Goal: Transaction & Acquisition: Register for event/course

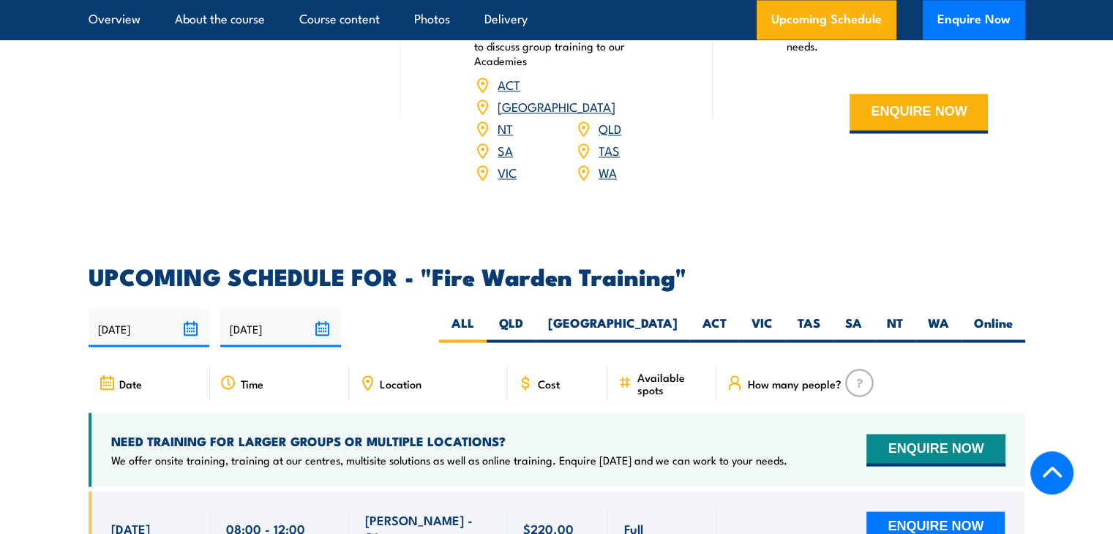
scroll to position [2478, 0]
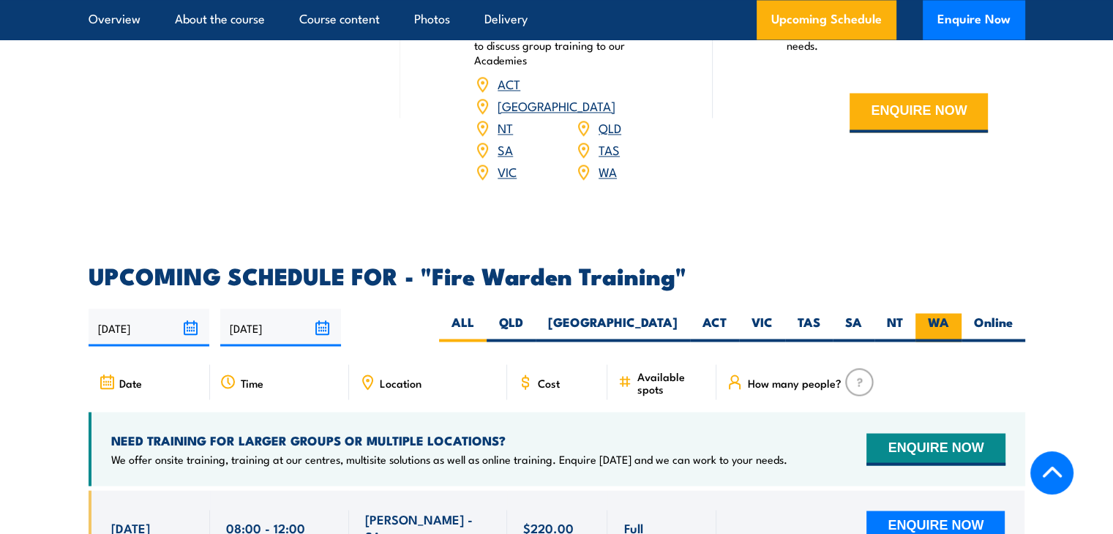
click at [936, 313] on label "WA" at bounding box center [938, 327] width 46 height 29
click at [949, 313] on input "WA" at bounding box center [954, 318] width 10 height 10
radio input "true"
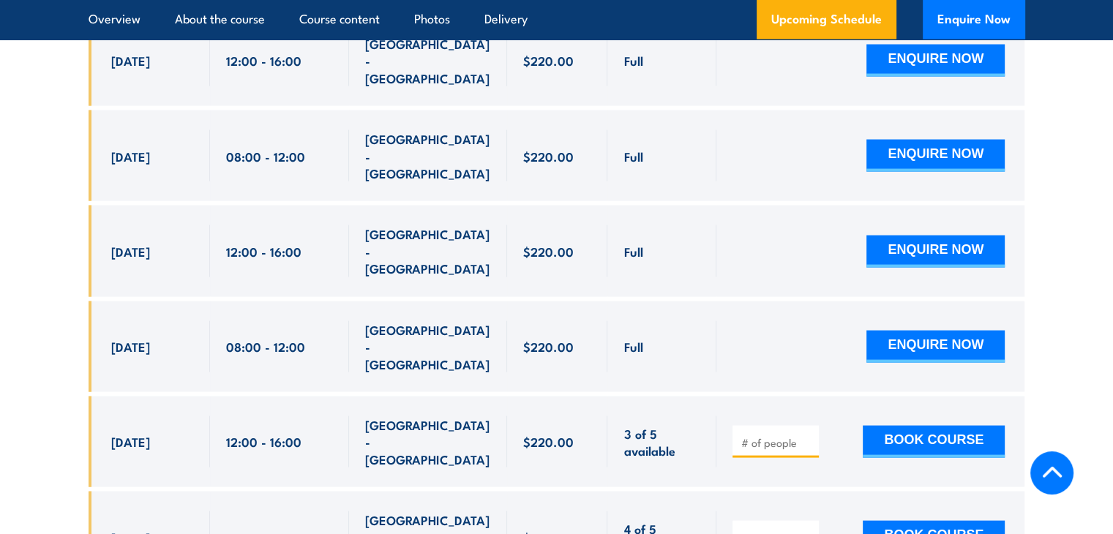
scroll to position [2953, 0]
click at [773, 531] on input "number" at bounding box center [776, 538] width 73 height 15
type input "1"
click at [808, 531] on input "1" at bounding box center [776, 538] width 73 height 15
click at [931, 521] on button "BOOK COURSE" at bounding box center [934, 537] width 142 height 32
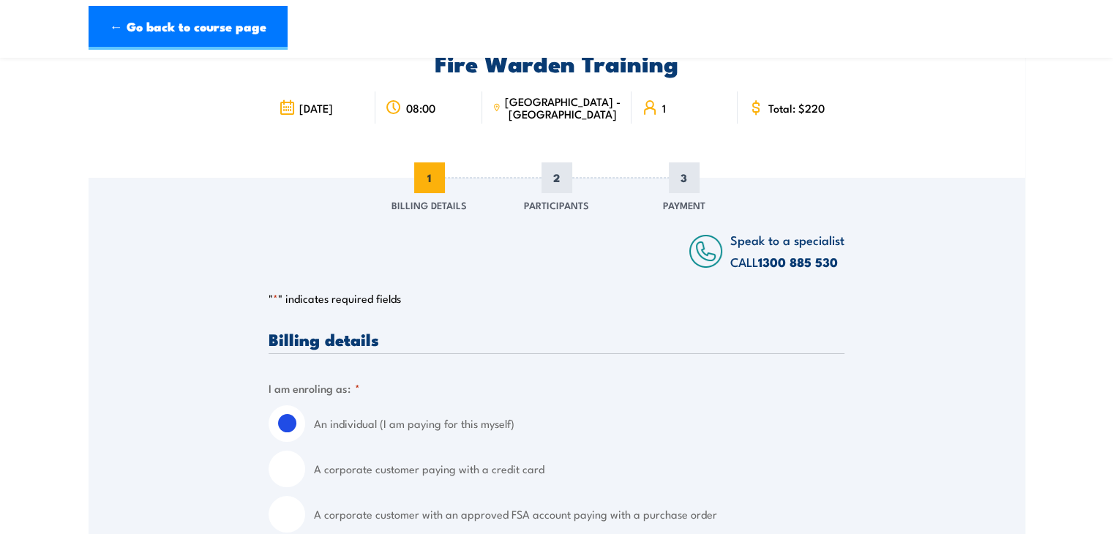
scroll to position [166, 0]
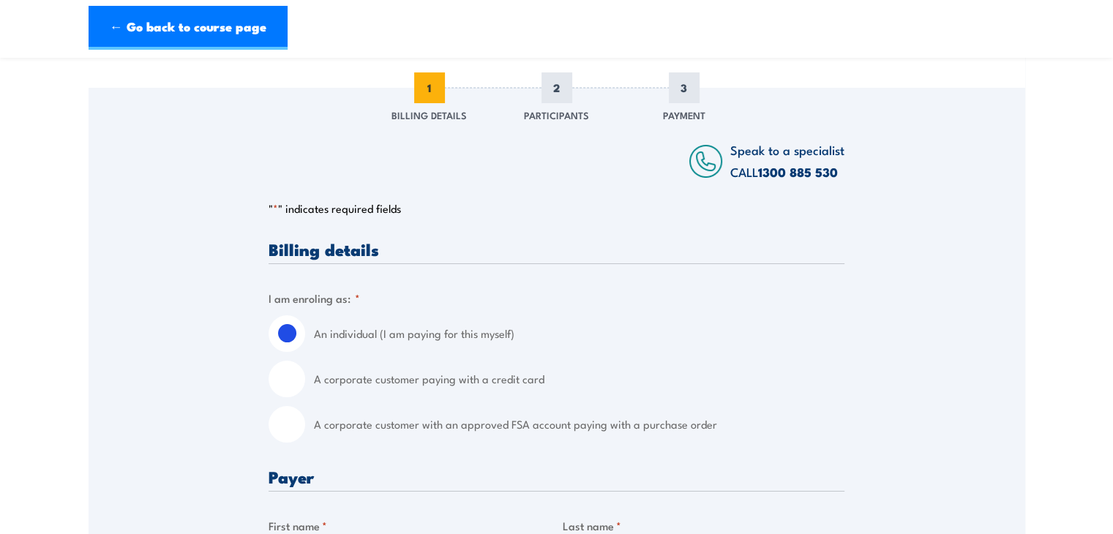
click at [287, 378] on input "A corporate customer paying with a credit card" at bounding box center [286, 379] width 37 height 37
radio input "true"
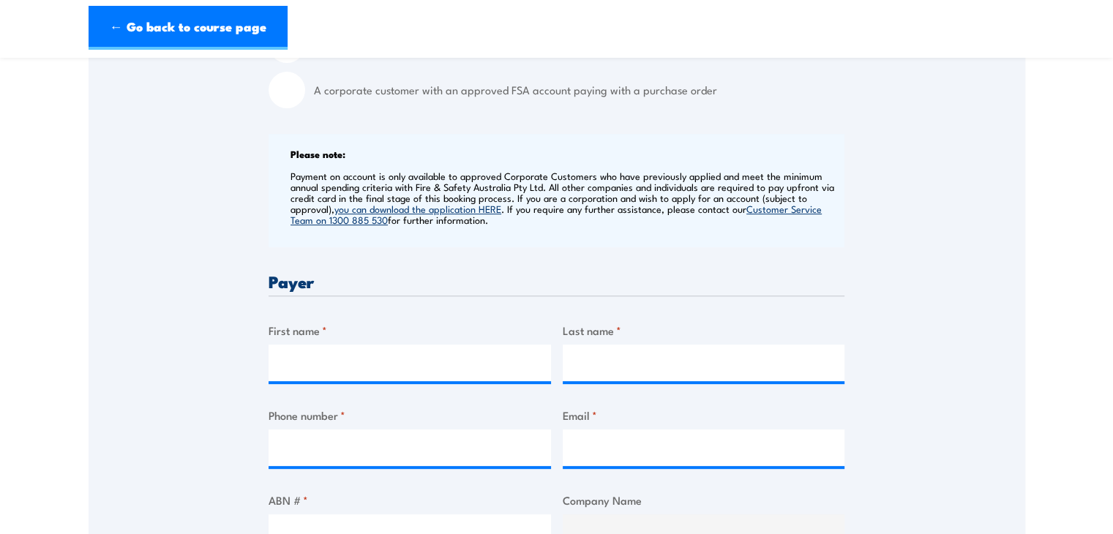
scroll to position [503, 0]
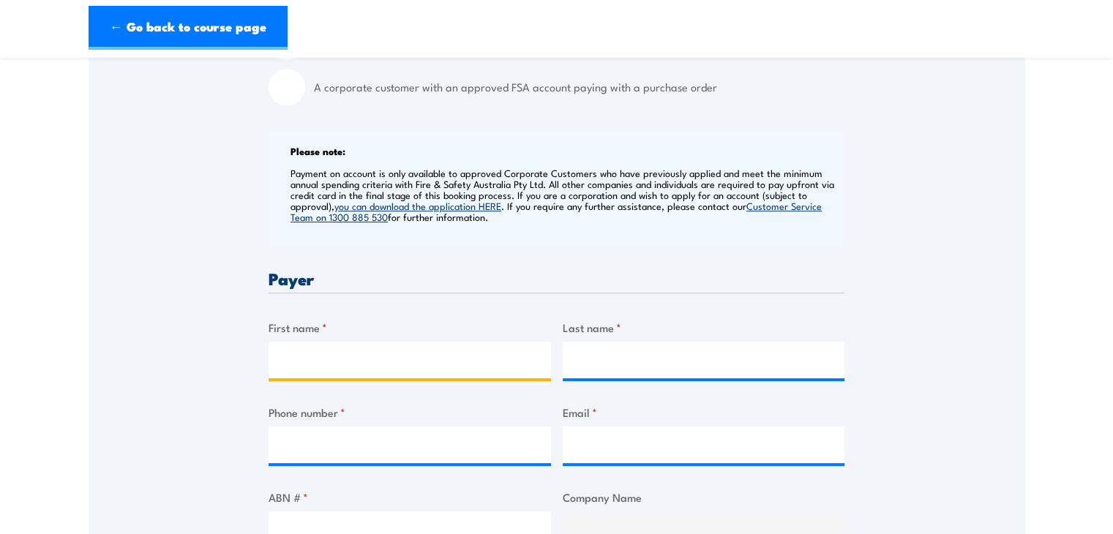
click at [335, 367] on input "First name *" at bounding box center [409, 360] width 282 height 37
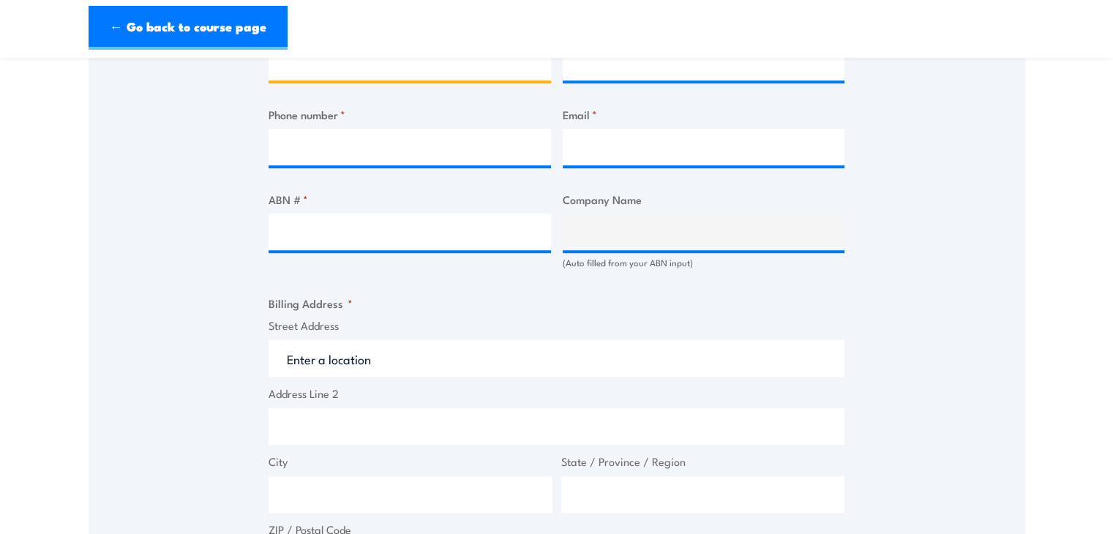
scroll to position [813, 0]
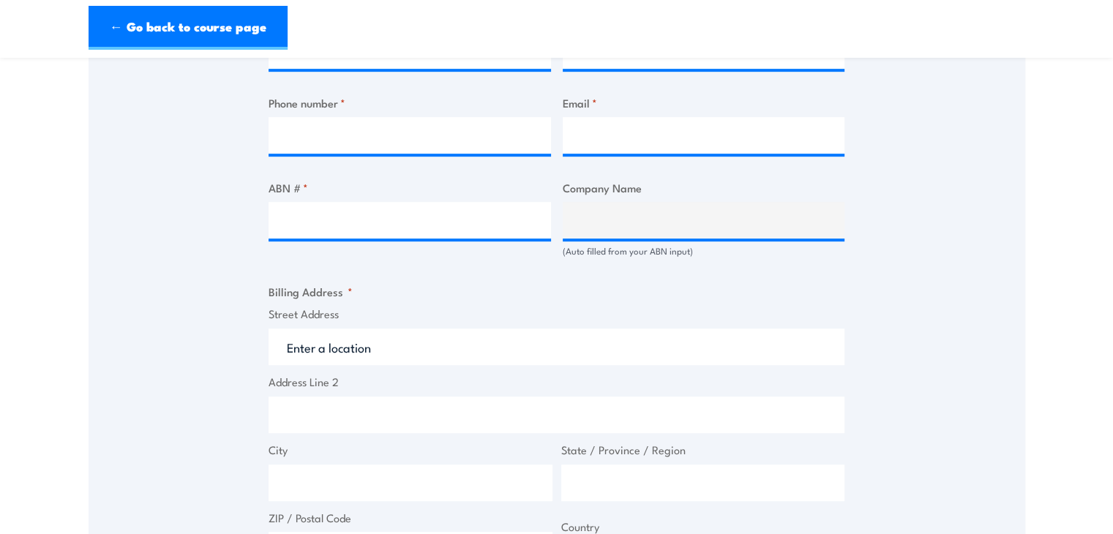
click at [328, 349] on input "Street Address" at bounding box center [556, 346] width 576 height 37
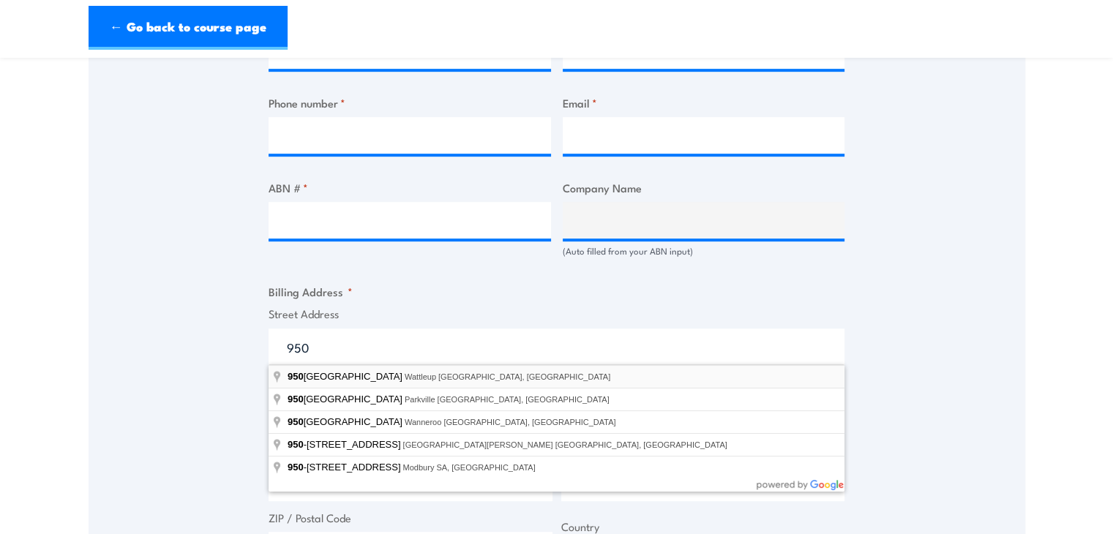
type input "[STREET_ADDRESS]"
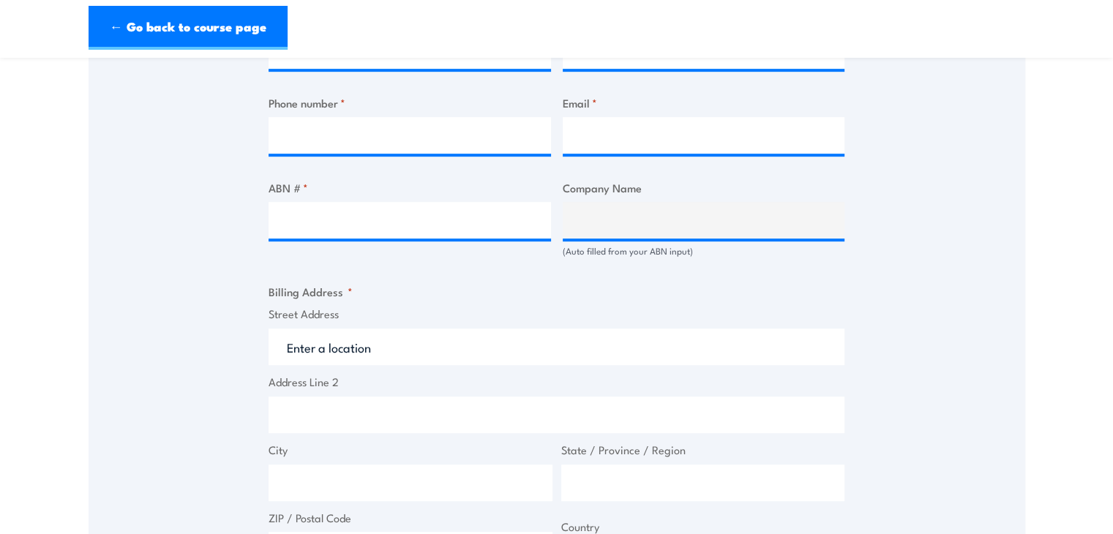
type input "[STREET_ADDRESS]"
type input "Wattleup"
type input "[GEOGRAPHIC_DATA]"
type input "6166"
select select "[GEOGRAPHIC_DATA]"
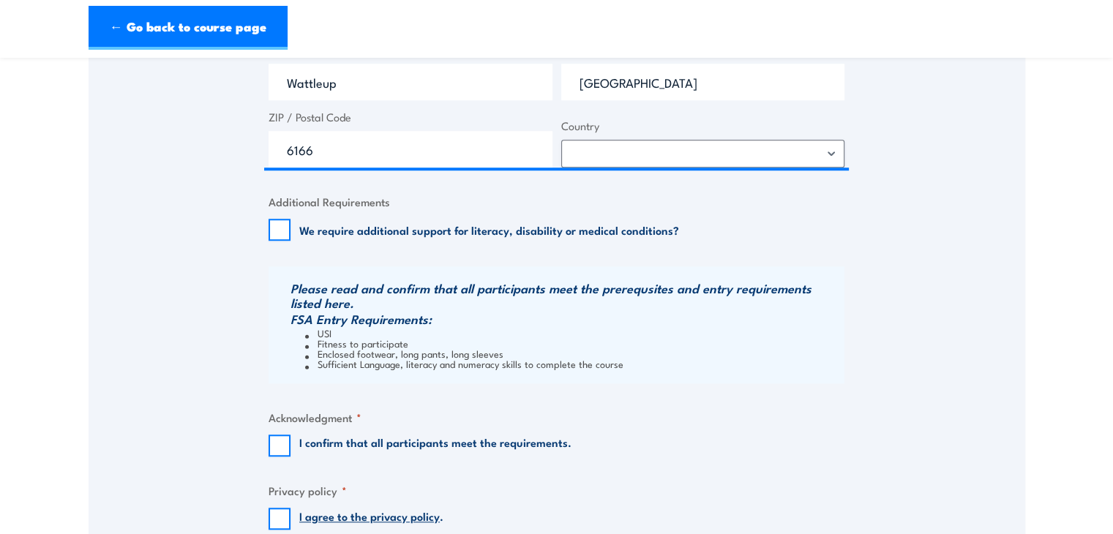
scroll to position [1214, 0]
click at [274, 443] on input "I confirm that all participants meet the requirements." at bounding box center [279, 445] width 22 height 22
checkbox input "true"
click at [272, 516] on input "I agree to the privacy policy ." at bounding box center [279, 518] width 22 height 22
checkbox input "true"
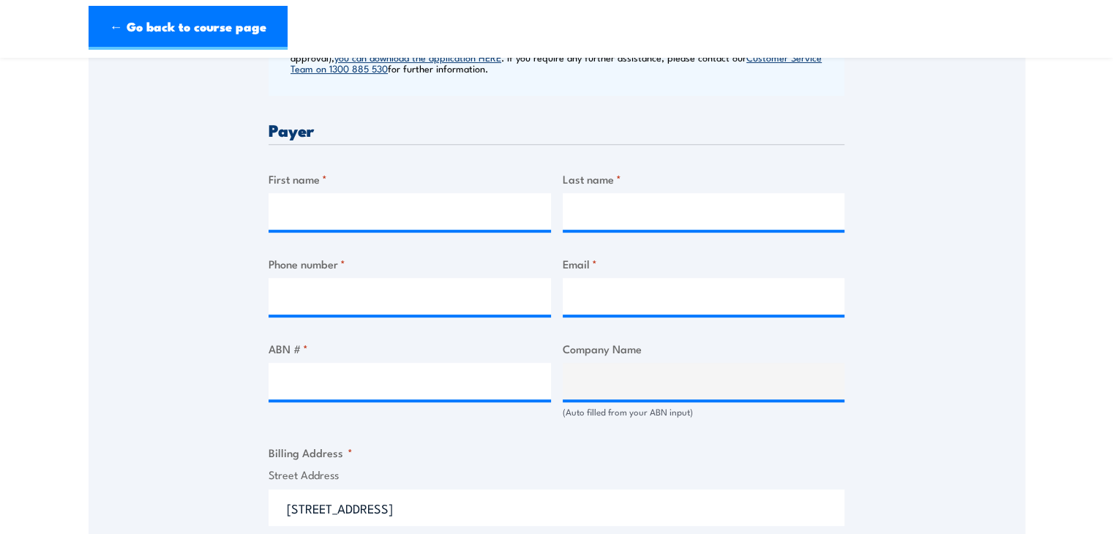
scroll to position [651, 0]
click at [301, 203] on input "First name *" at bounding box center [409, 212] width 282 height 37
type input "Shona"
type input "[PERSON_NAME]"
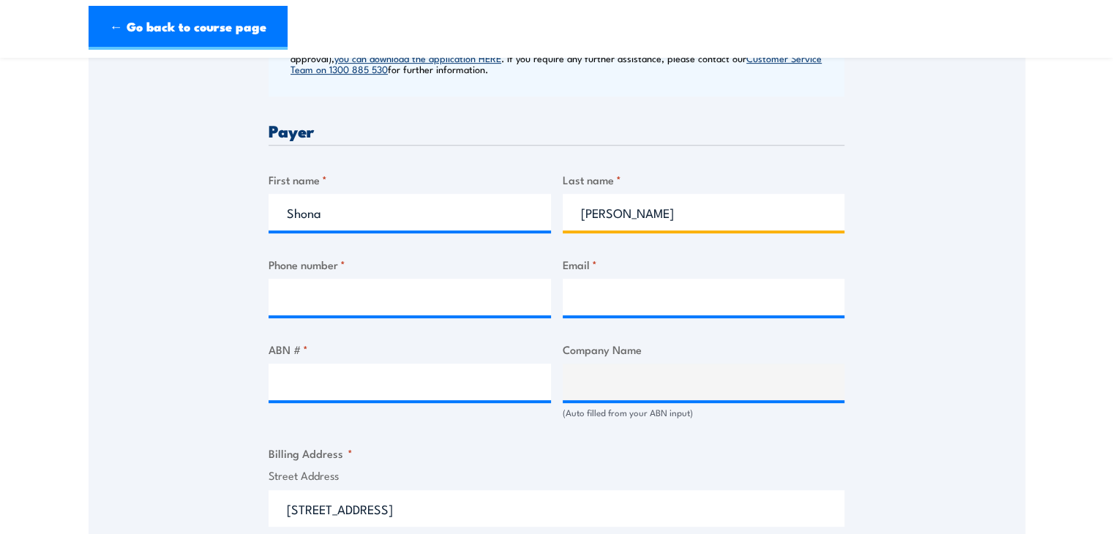
type input "0422774020"
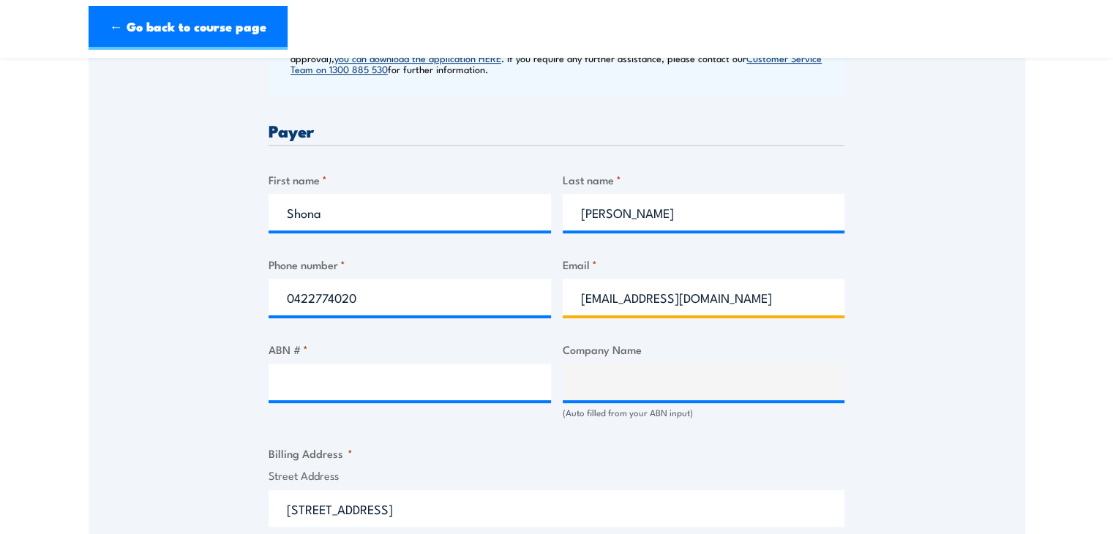
click at [725, 295] on input "shona_maue@hotmail.com" at bounding box center [704, 297] width 282 height 37
type input "shona@wafuels.com.au"
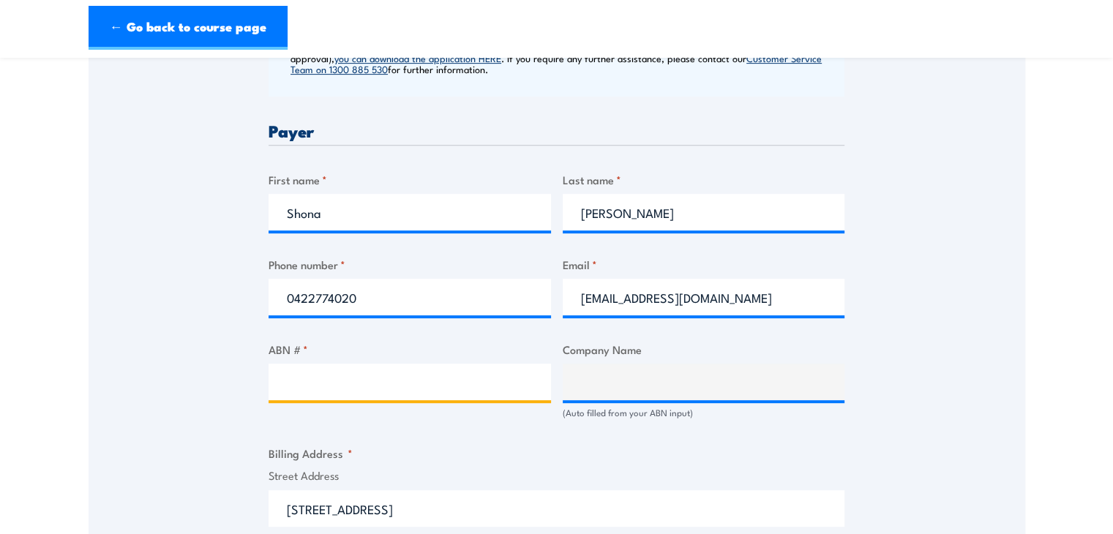
click at [310, 378] on input "ABN # *" at bounding box center [409, 382] width 282 height 37
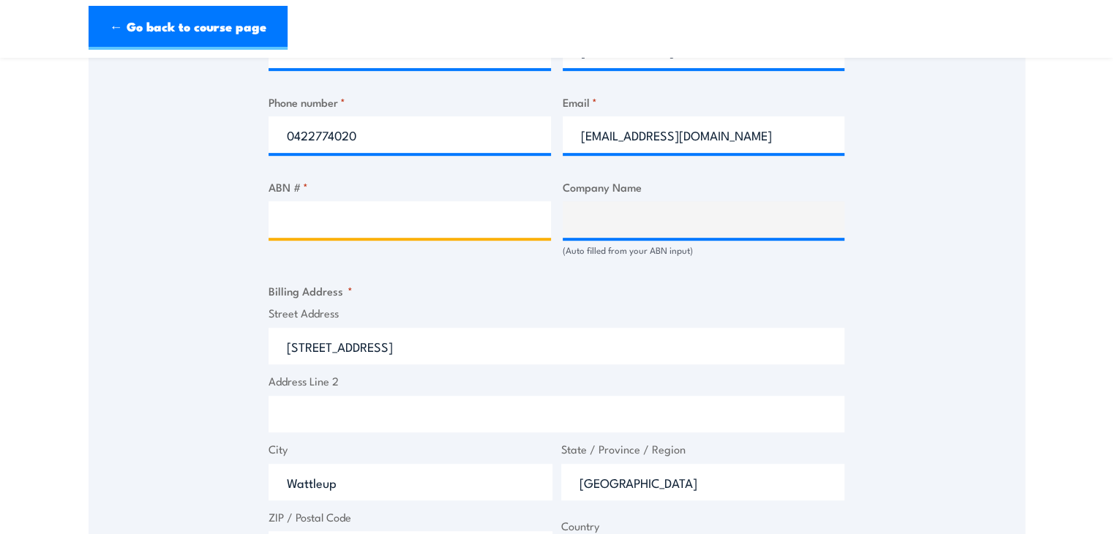
scroll to position [811, 0]
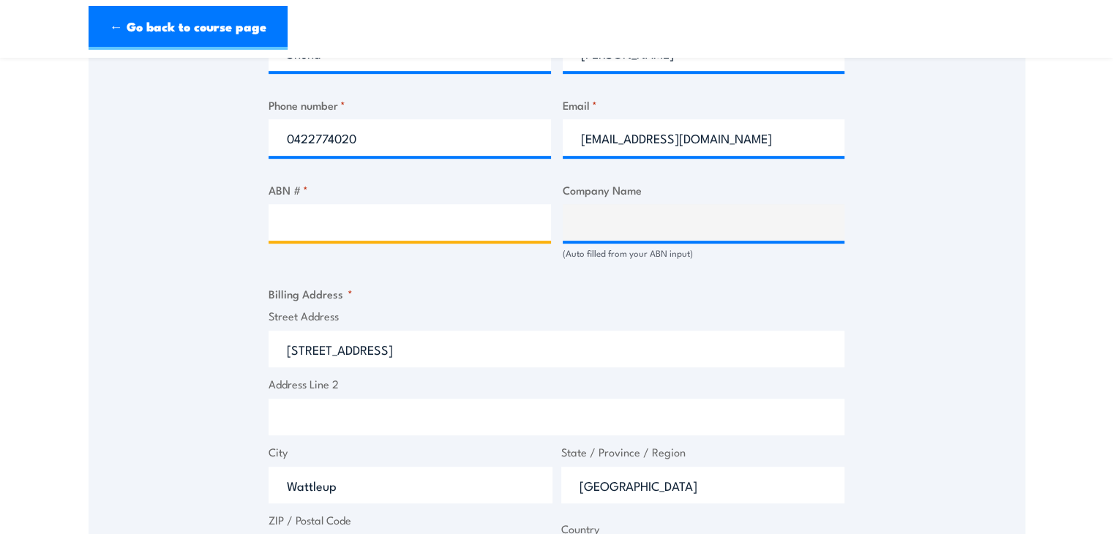
paste input "73 604 421 267"
type input "73 604 421 267"
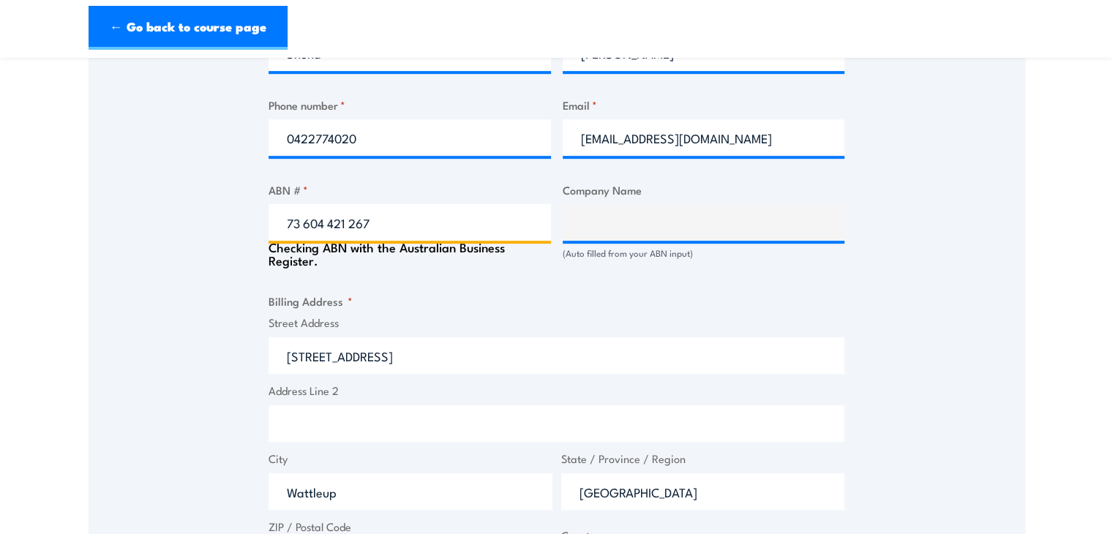
type input "WA FUEL SUPPLIES PTY LTD"
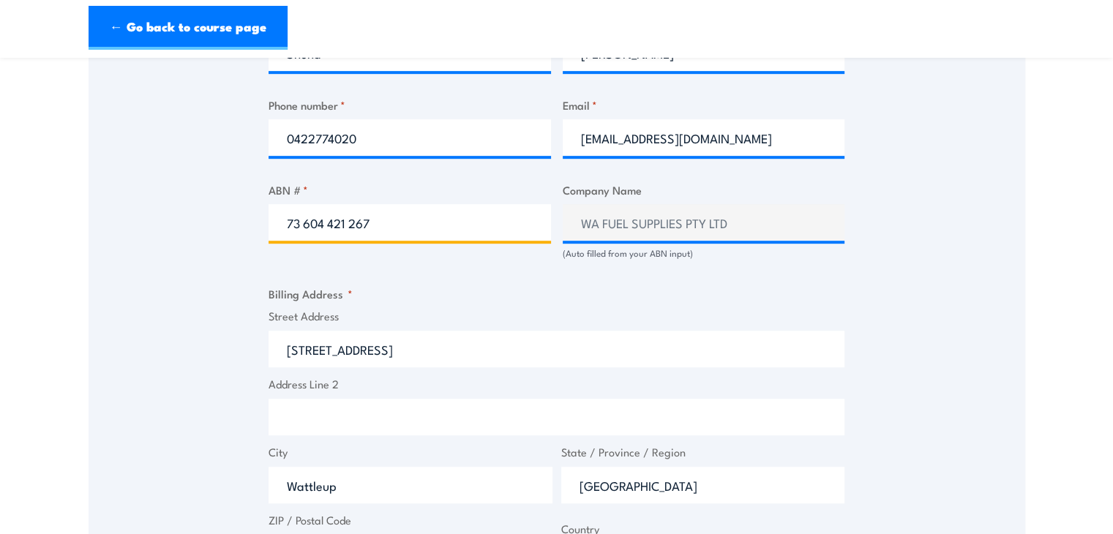
click at [352, 217] on input "73 604 421 267" at bounding box center [409, 222] width 282 height 37
click at [328, 221] on input "73 604 421267" at bounding box center [409, 222] width 282 height 37
click at [306, 219] on input "73 604421267" at bounding box center [409, 222] width 282 height 37
type input "73604421267"
click at [226, 272] on div "Speak to a specialist CALL 1300 885 530 CALL 1300 885 530 " * " indicates requi…" at bounding box center [557, 203] width 936 height 1521
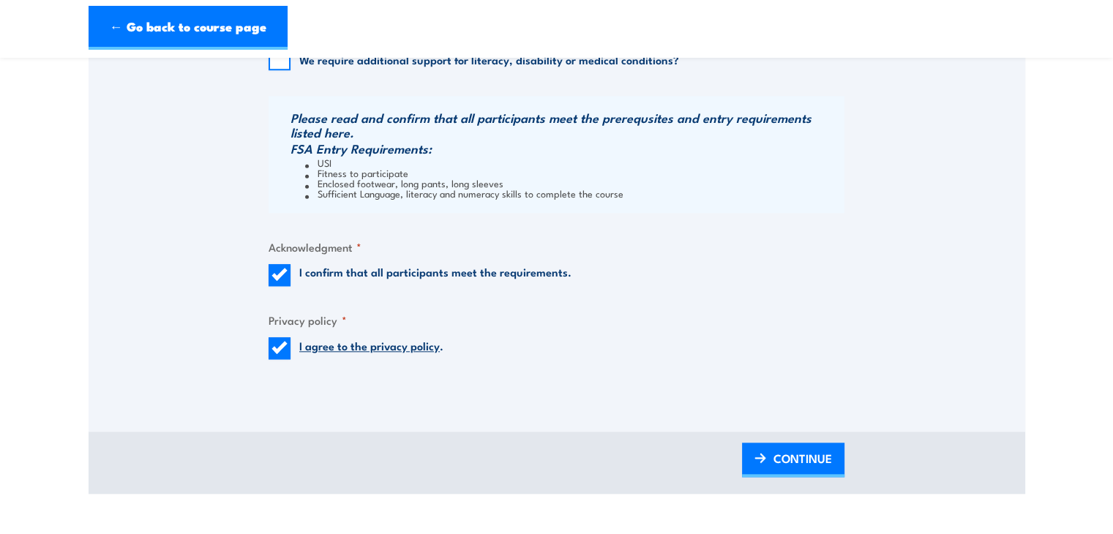
scroll to position [1450, 0]
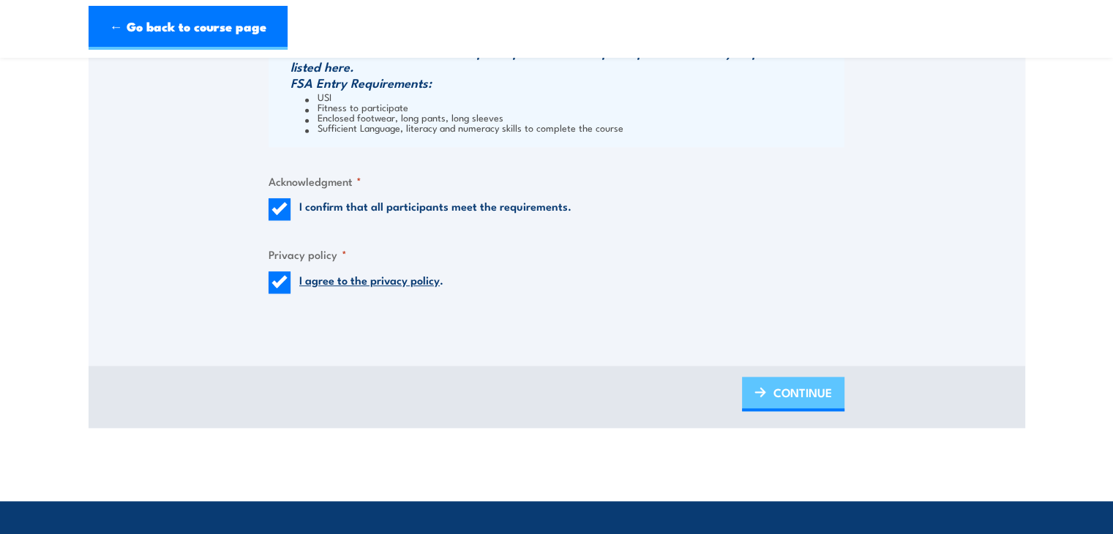
click at [799, 391] on span "CONTINUE" at bounding box center [802, 392] width 59 height 39
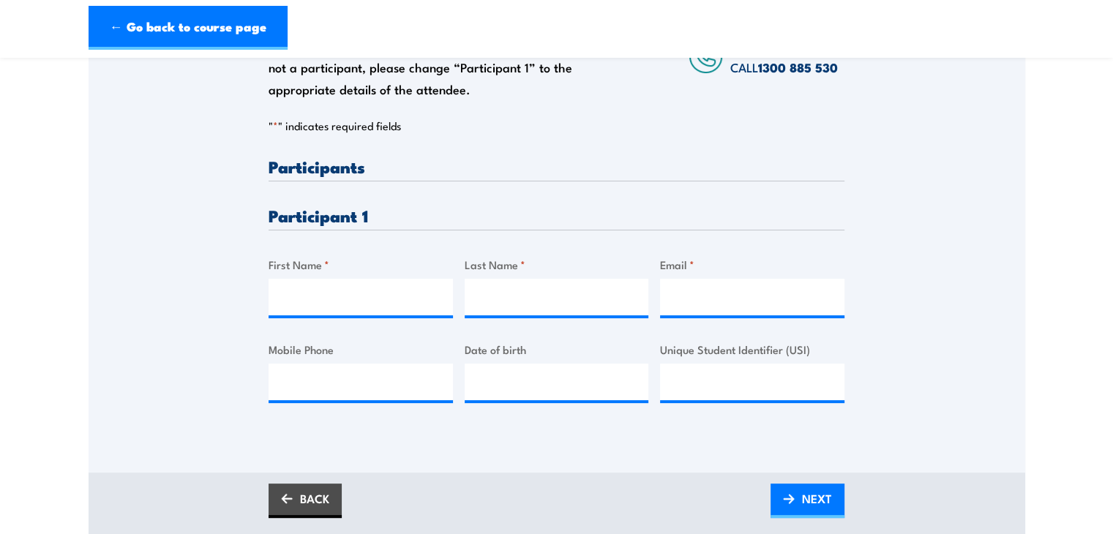
scroll to position [293, 0]
click at [312, 297] on input "First Name *" at bounding box center [360, 297] width 184 height 37
type input "Josh"
type input "Fleming"
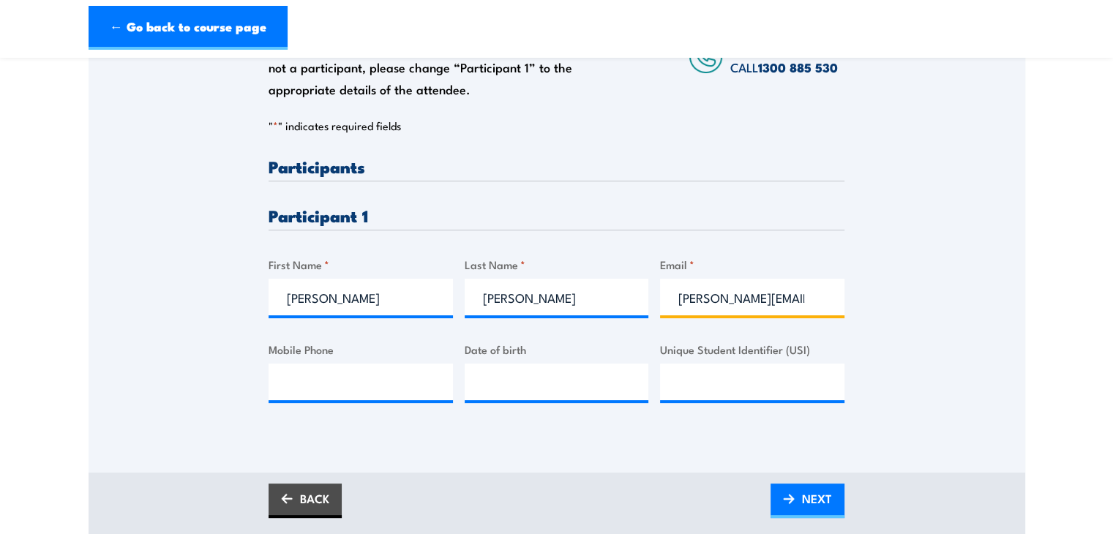
type input "josh@wafuels.com.au"
click at [304, 390] on input "Mobile Phone" at bounding box center [360, 382] width 184 height 37
type input "0447568934"
click at [530, 388] on input "__/__/____" at bounding box center [557, 382] width 184 height 37
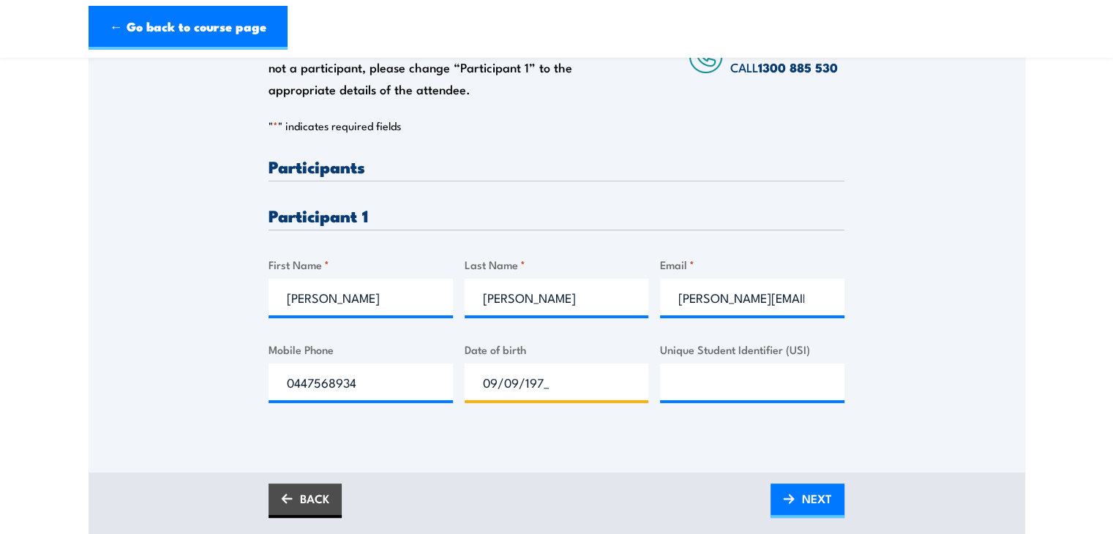
type input "09/09/1970"
click at [811, 490] on span "NEXT" at bounding box center [817, 498] width 30 height 39
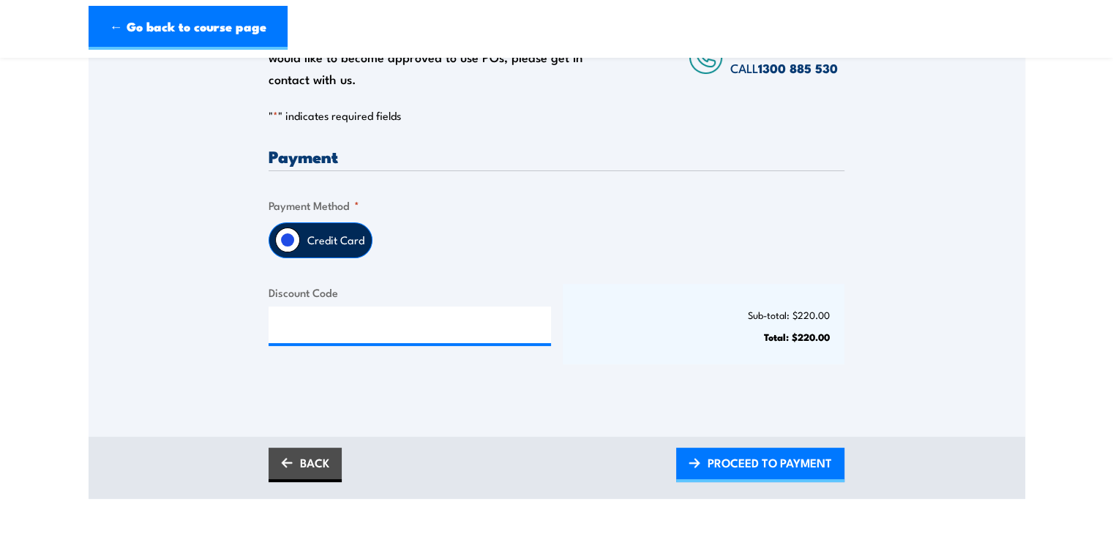
scroll to position [301, 0]
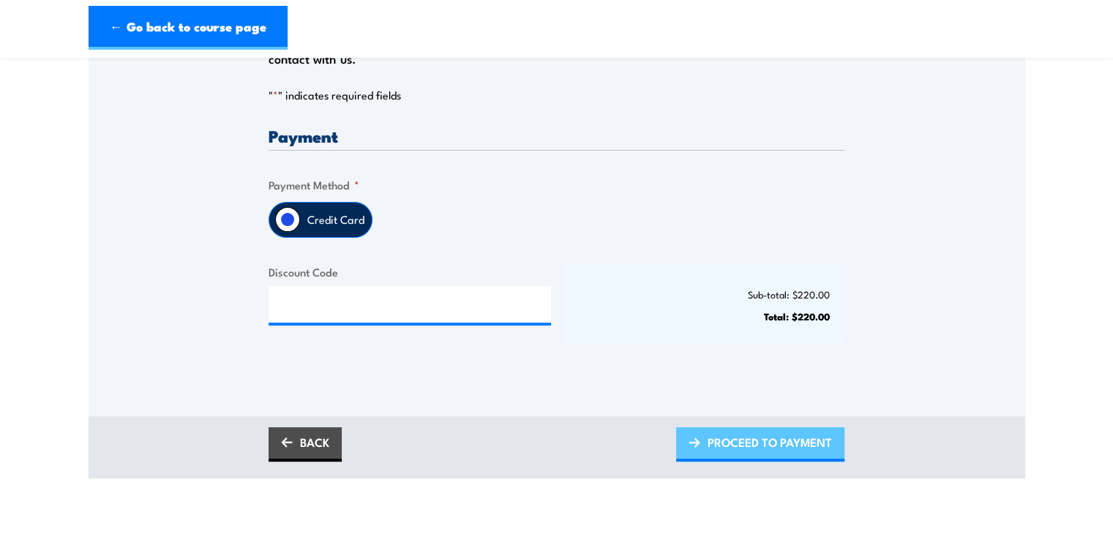
click at [729, 437] on span "PROCEED TO PAYMENT" at bounding box center [769, 442] width 124 height 39
